Goal: Find specific page/section: Find specific page/section

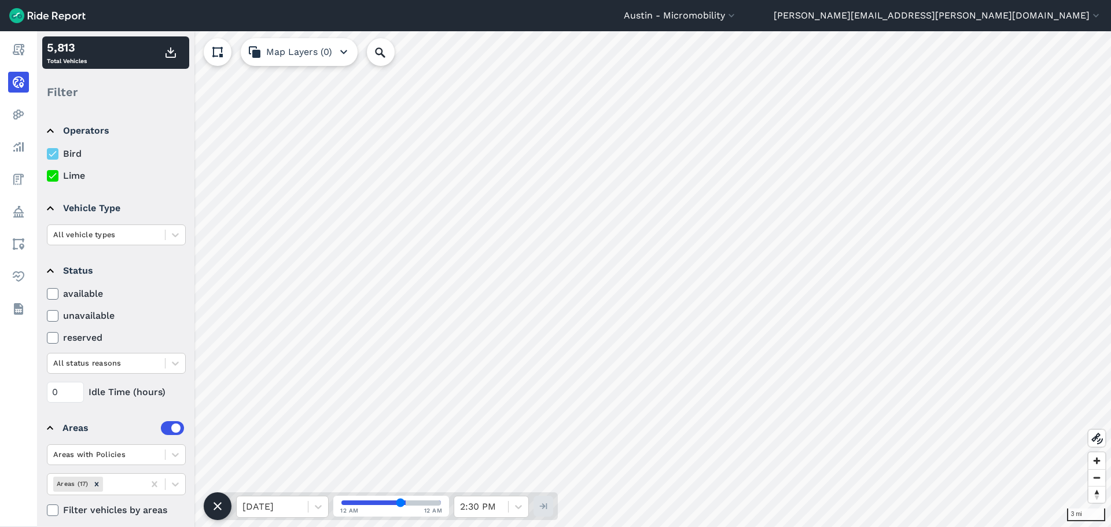
click at [74, 154] on label "Bird" at bounding box center [116, 154] width 139 height 14
click at [47, 154] on input "Bird" at bounding box center [47, 151] width 0 height 8
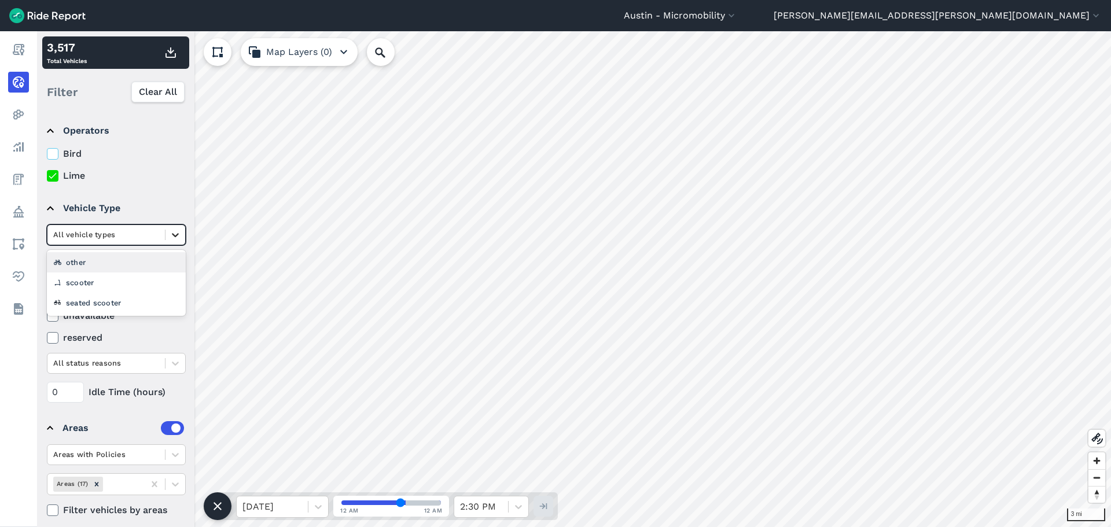
click at [177, 236] on icon at bounding box center [175, 235] width 7 height 4
click at [121, 299] on div "seated scooter" at bounding box center [116, 303] width 139 height 20
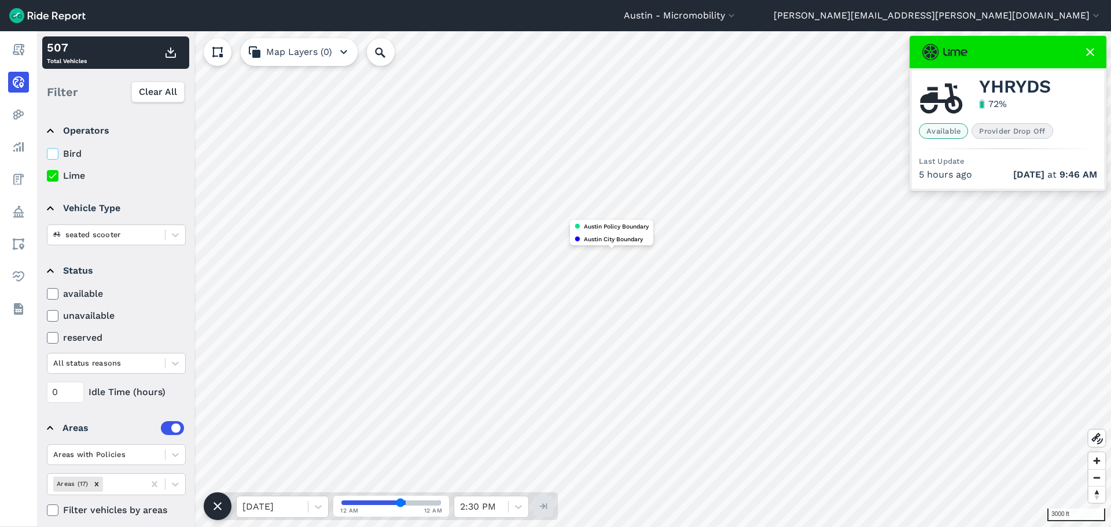
click at [69, 149] on label "Bird" at bounding box center [116, 154] width 139 height 14
click at [47, 149] on input "Bird" at bounding box center [47, 151] width 0 height 8
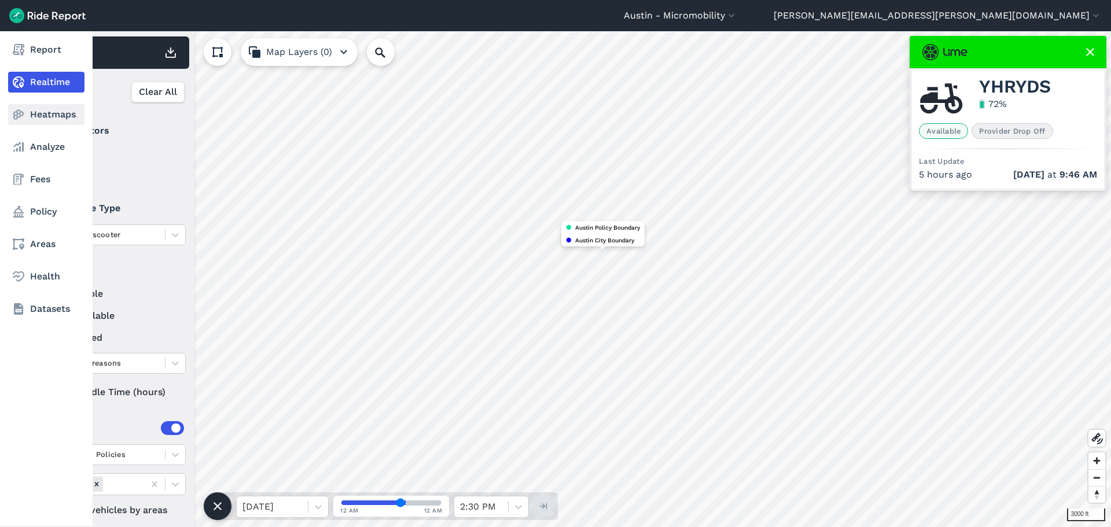
click at [42, 112] on link "Heatmaps" at bounding box center [46, 114] width 76 height 21
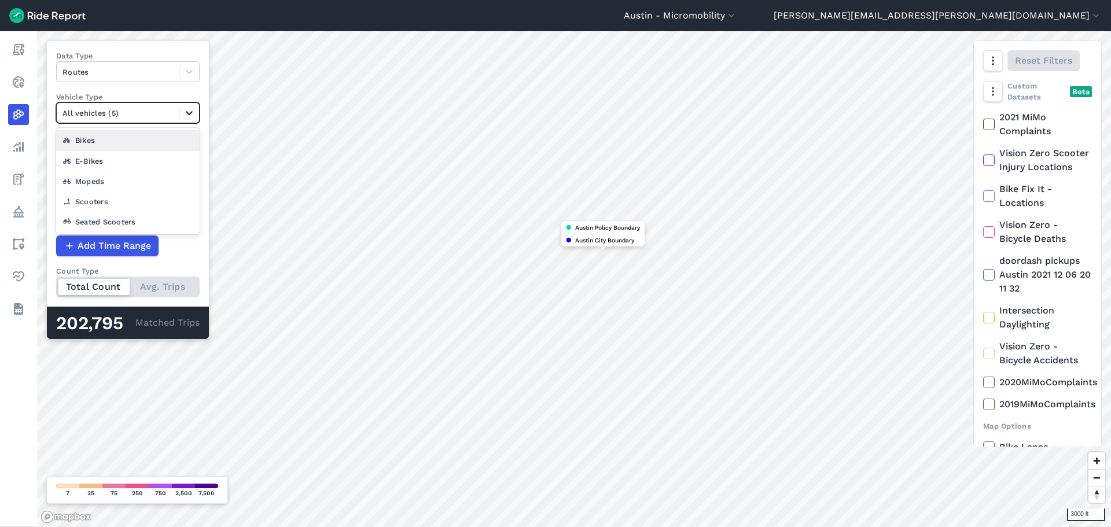
click at [184, 110] on icon at bounding box center [189, 113] width 12 height 12
click at [133, 221] on div "Seated Scooters" at bounding box center [128, 222] width 144 height 20
